Goal: Transaction & Acquisition: Purchase product/service

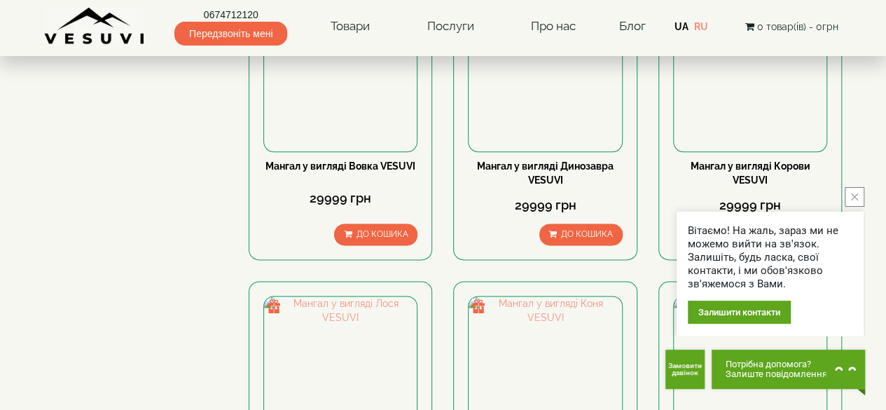
scroll to position [911, 0]
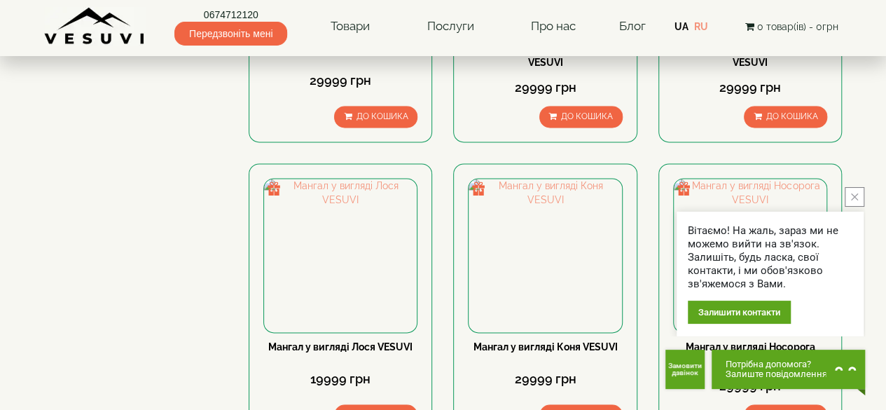
click at [859, 200] on button "close button" at bounding box center [855, 197] width 20 height 20
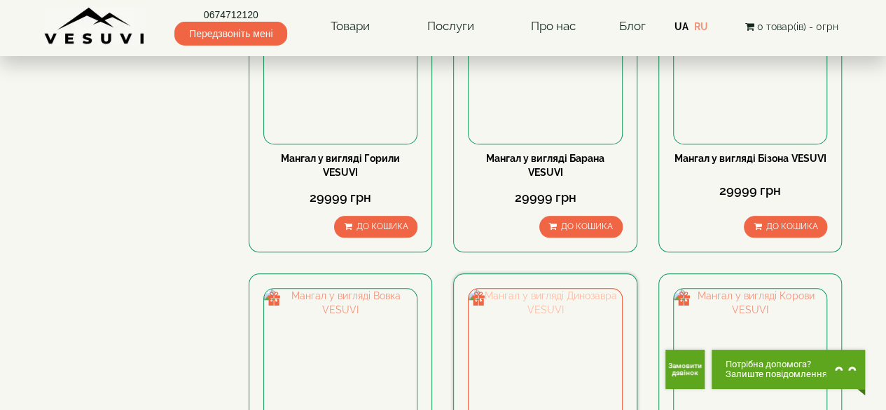
scroll to position [420, 0]
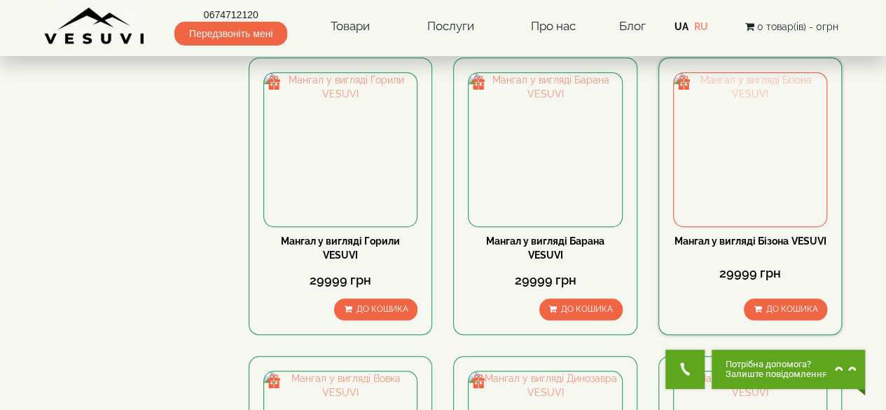
click at [705, 146] on img at bounding box center [750, 149] width 153 height 153
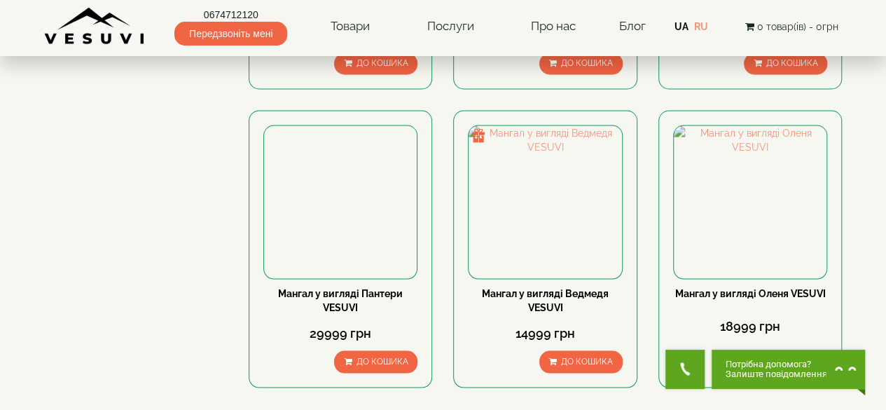
scroll to position [1331, 0]
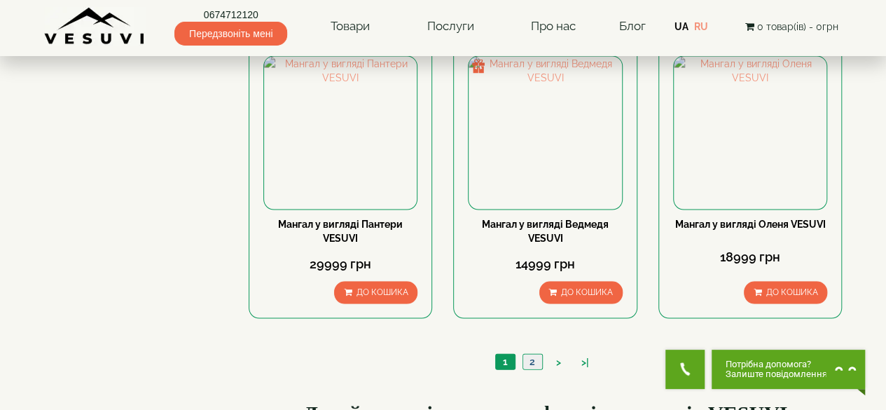
click at [534, 359] on link "2" at bounding box center [533, 361] width 20 height 15
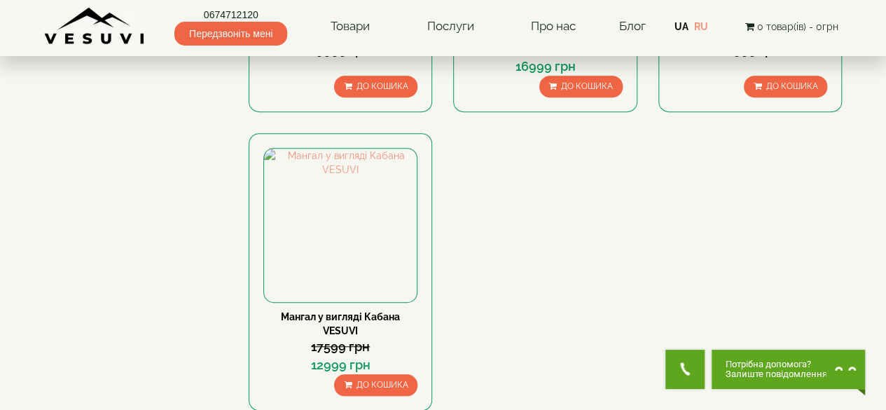
scroll to position [350, 0]
